Goal: Information Seeking & Learning: Learn about a topic

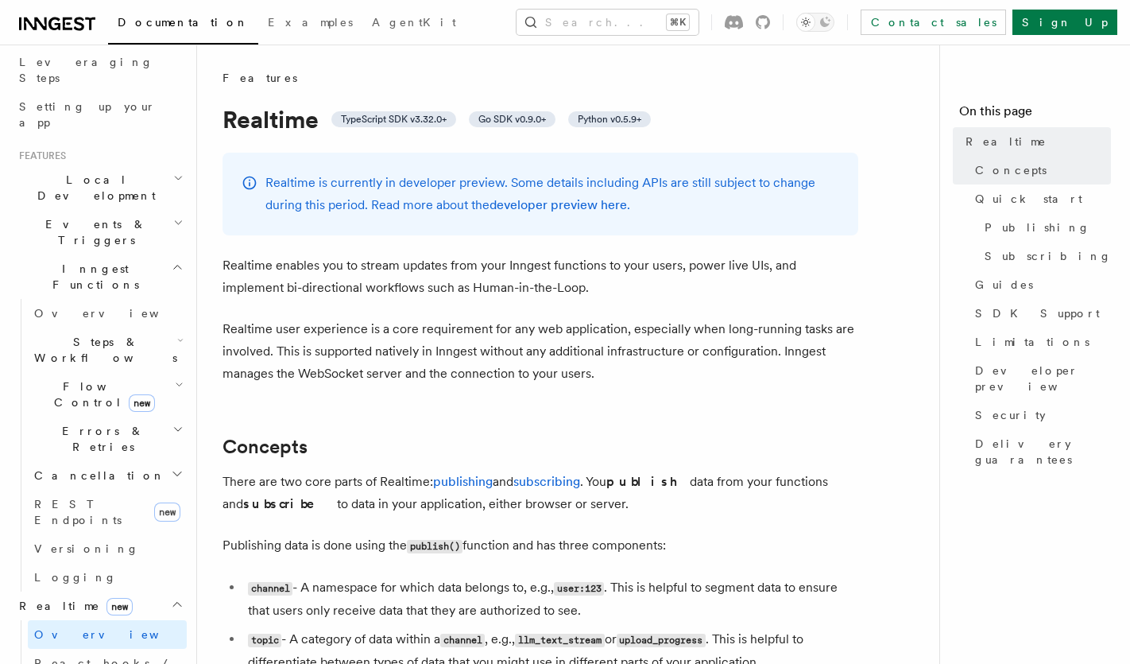
scroll to position [246, 0]
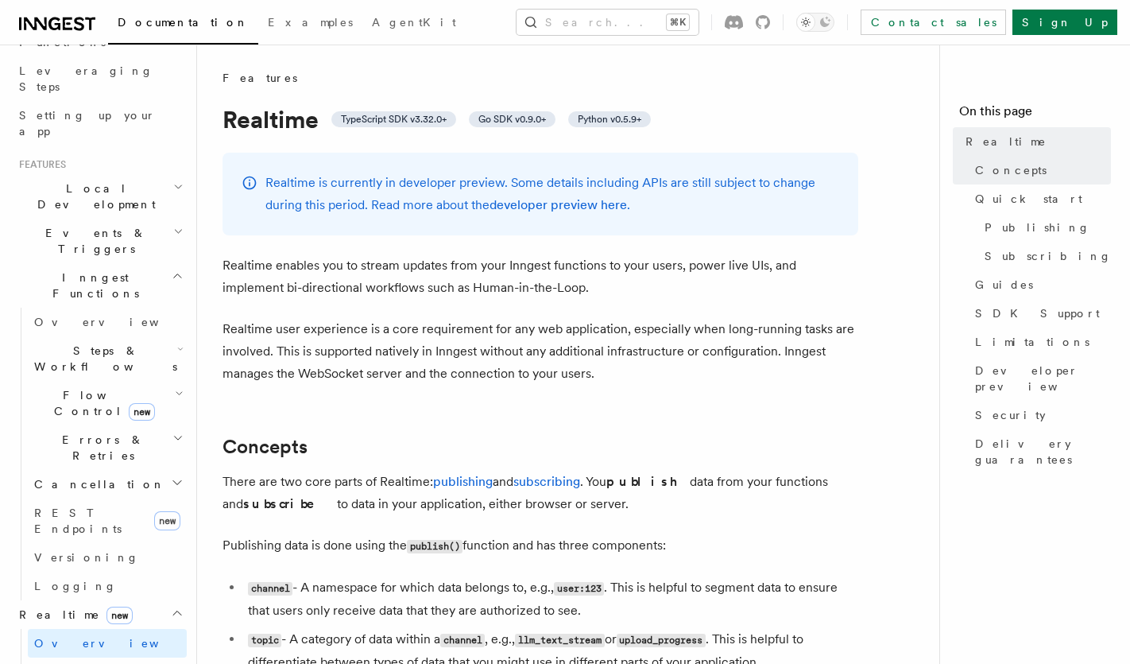
click at [68, 180] on span "Local Development" at bounding box center [93, 196] width 161 height 32
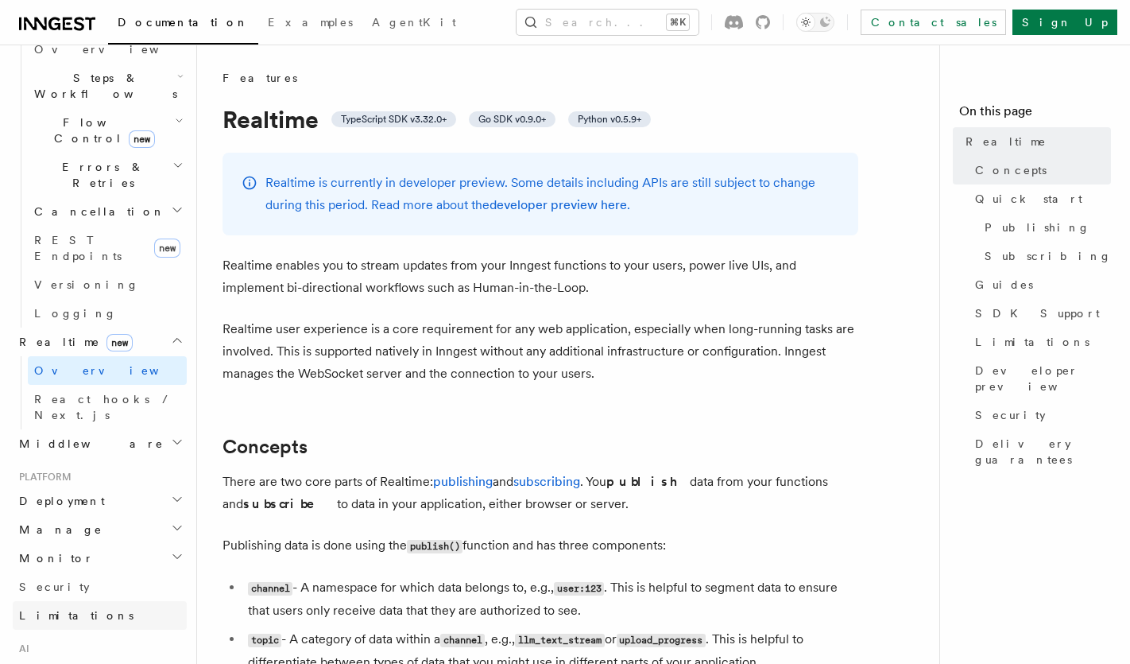
scroll to position [665, 0]
click at [82, 482] on h2 "Deployment" at bounding box center [100, 496] width 174 height 29
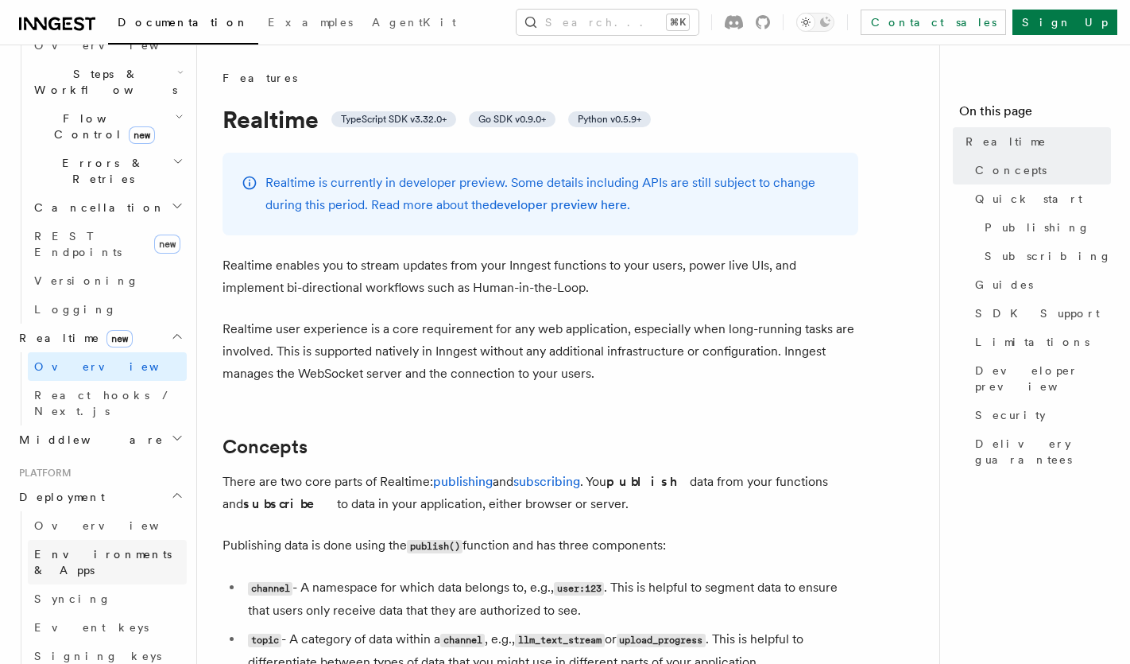
click at [82, 548] on span "Environments & Apps" at bounding box center [102, 562] width 137 height 29
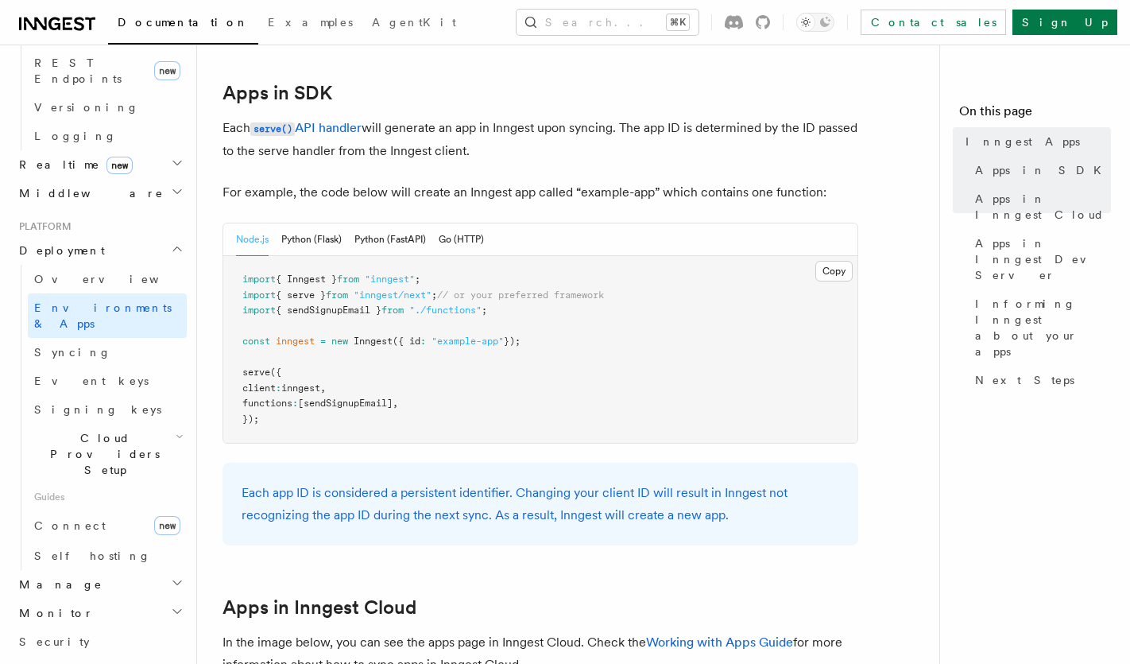
scroll to position [815, 0]
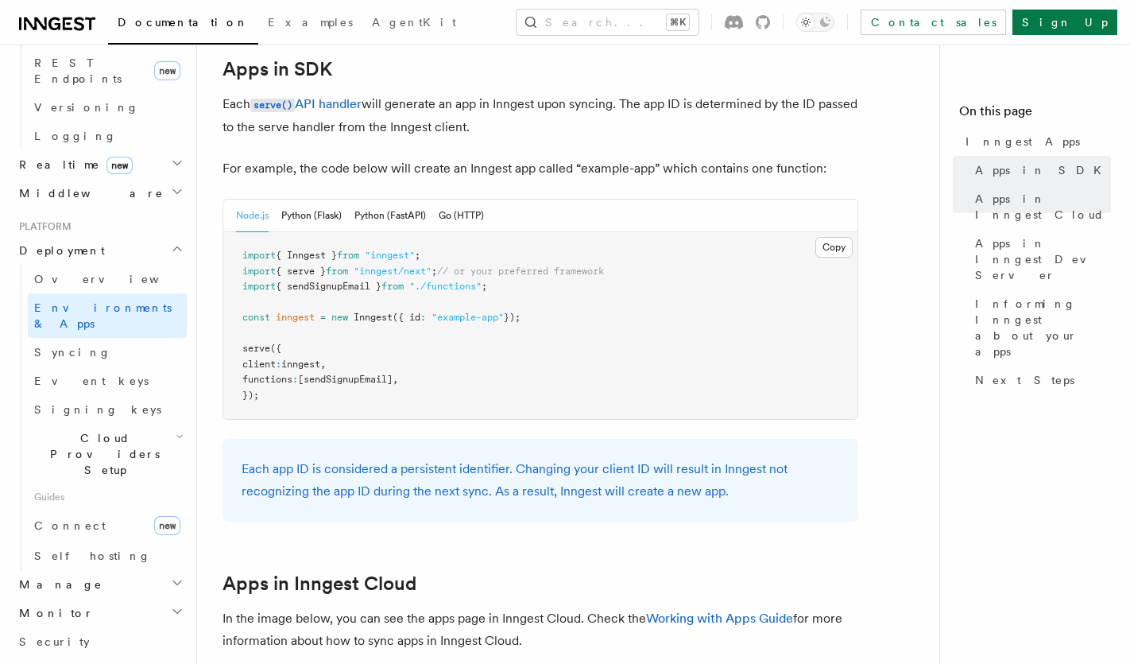
click at [364, 238] on pre "import { Inngest } from "inngest" ; import { serve } from "inngest/next" ; // o…" at bounding box center [540, 325] width 634 height 187
click at [377, 225] on button "Python (FastAPI)" at bounding box center [390, 215] width 72 height 33
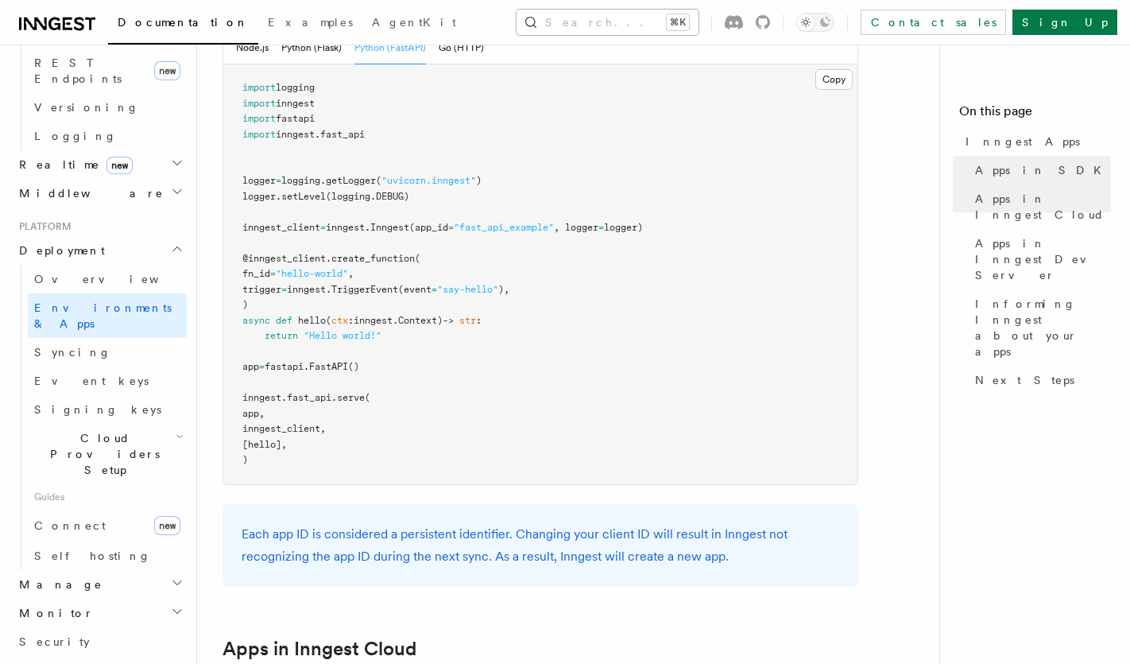
scroll to position [952, 0]
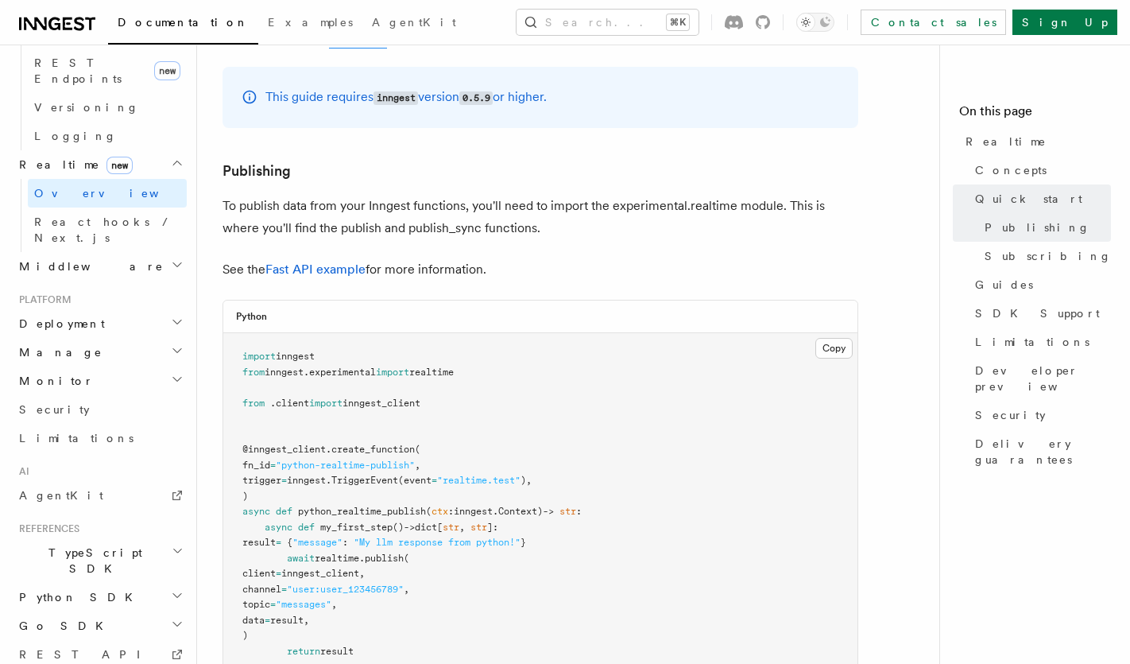
scroll to position [879, 0]
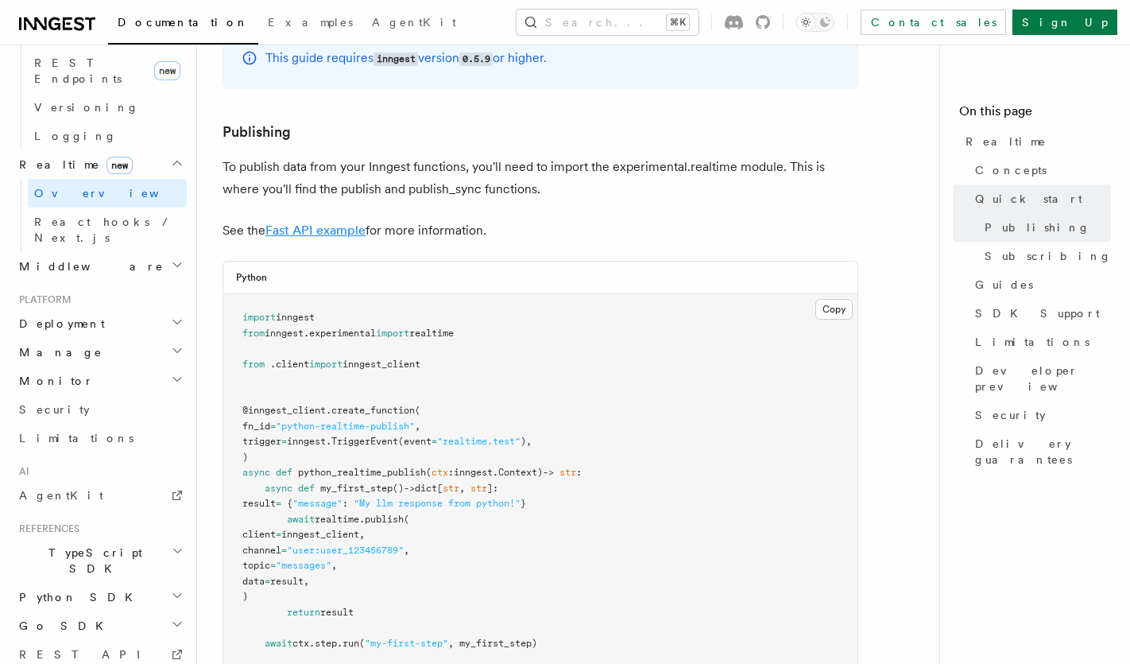
click at [323, 237] on link "Fast API example" at bounding box center [315, 230] width 100 height 15
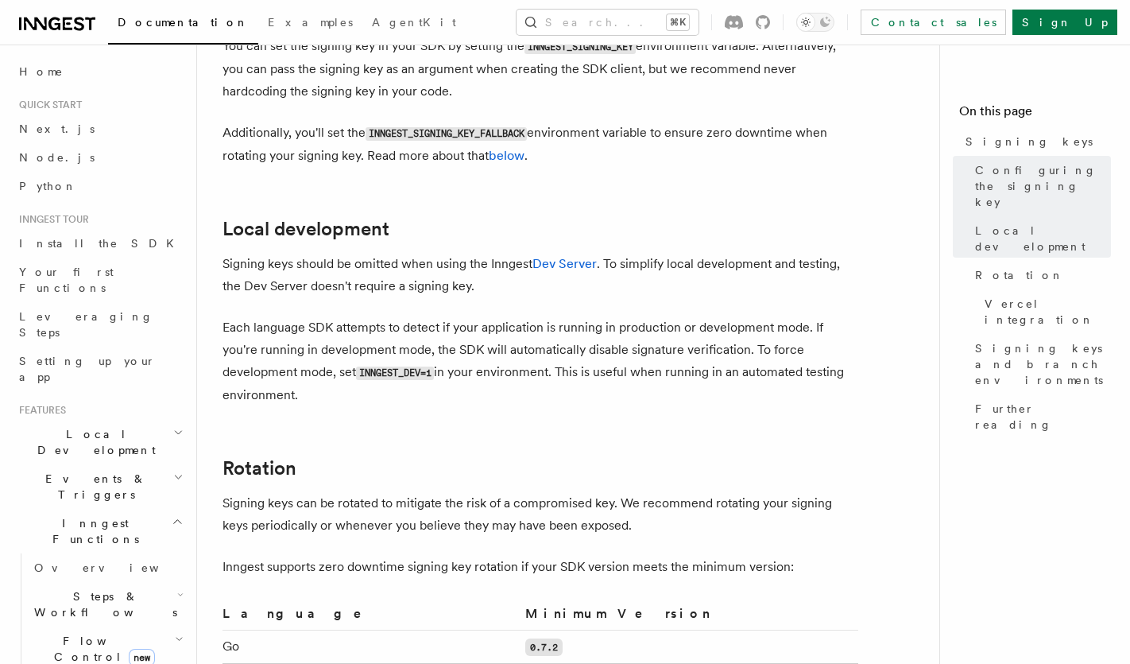
scroll to position [640, 0]
click at [392, 365] on code "INNGEST_DEV=1" at bounding box center [395, 372] width 78 height 14
copy code "INNGEST_DEV"
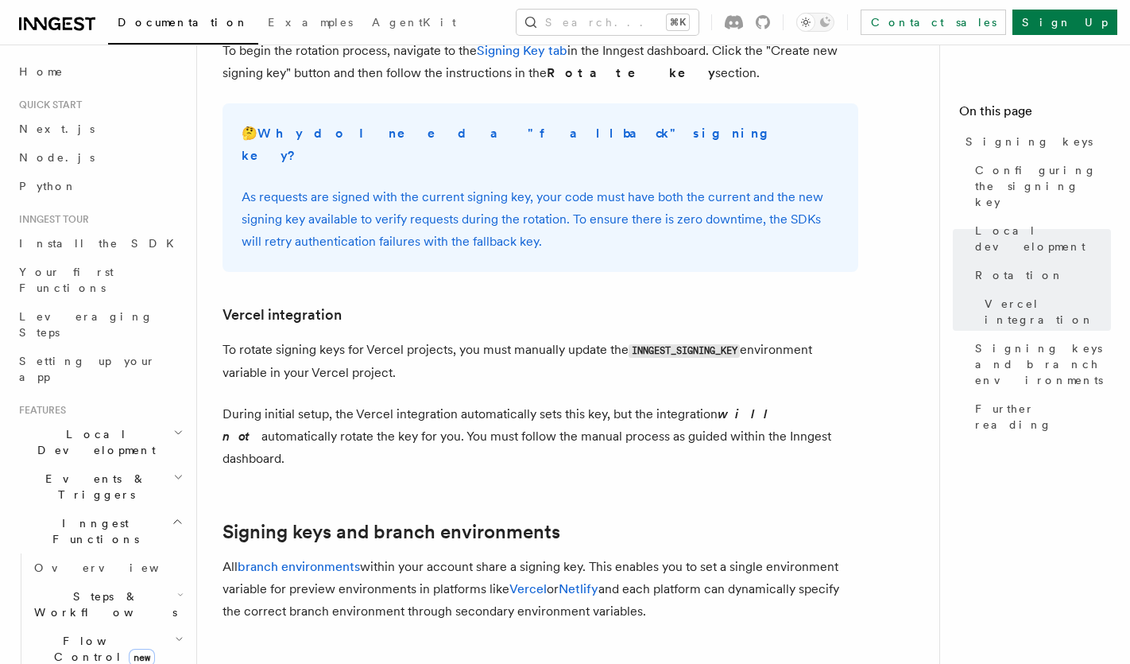
scroll to position [1410, 0]
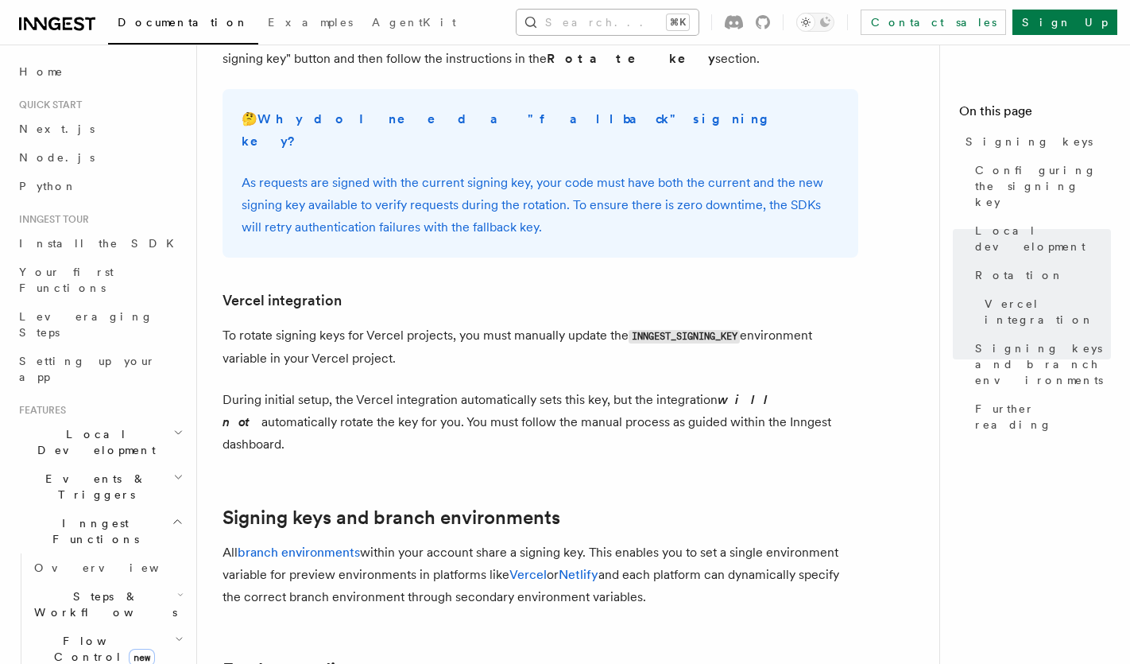
click at [567, 26] on button "Search... ⌘K" at bounding box center [608, 22] width 182 height 25
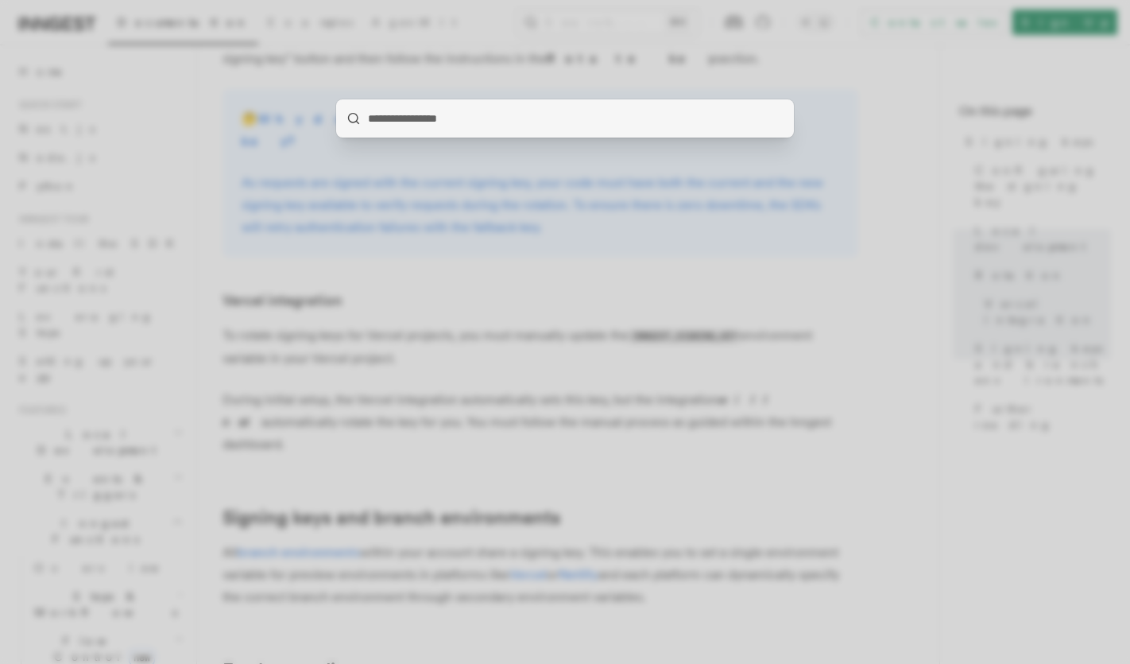
type input "**********"
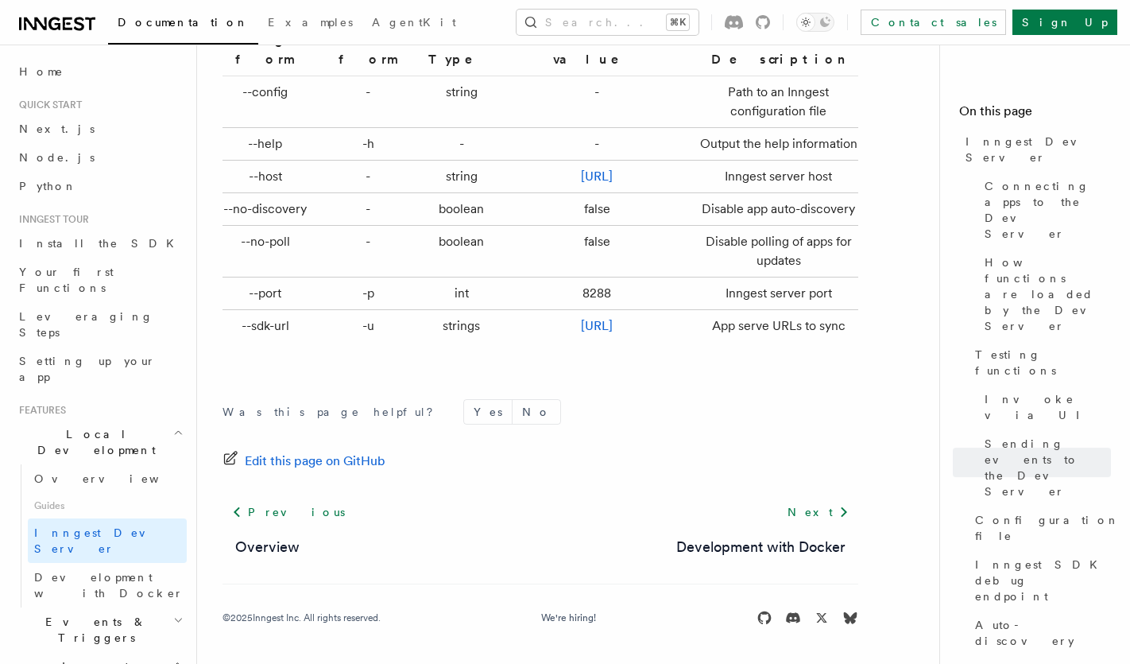
scroll to position [5253, 0]
